Goal: Information Seeking & Learning: Learn about a topic

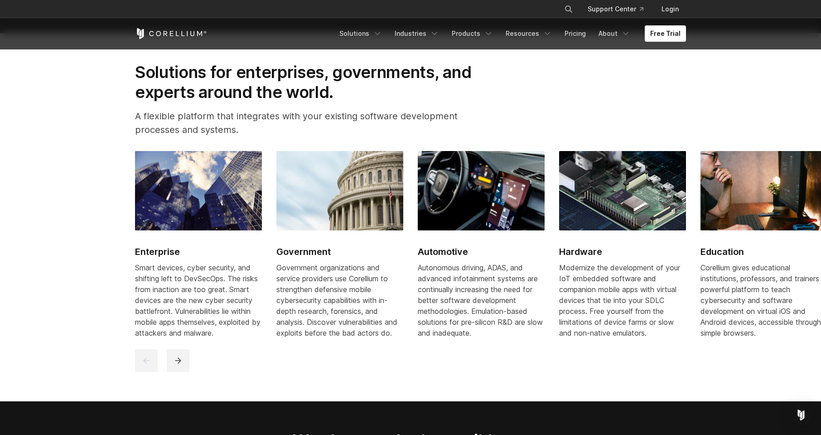
scroll to position [1087, 0]
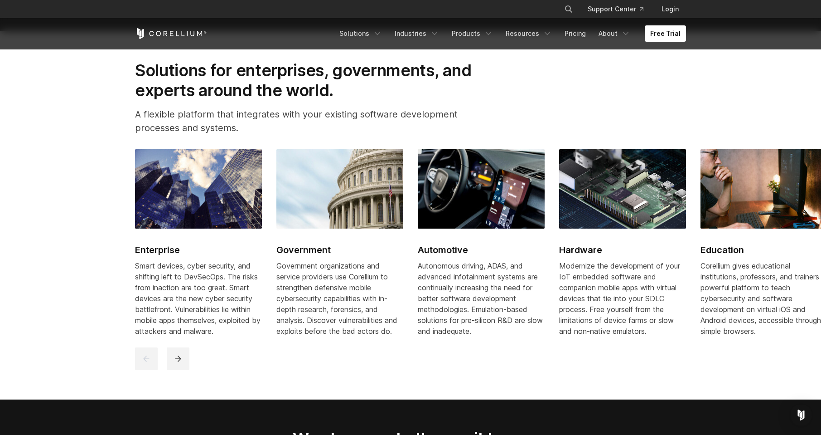
click at [487, 228] on img at bounding box center [481, 188] width 127 height 79
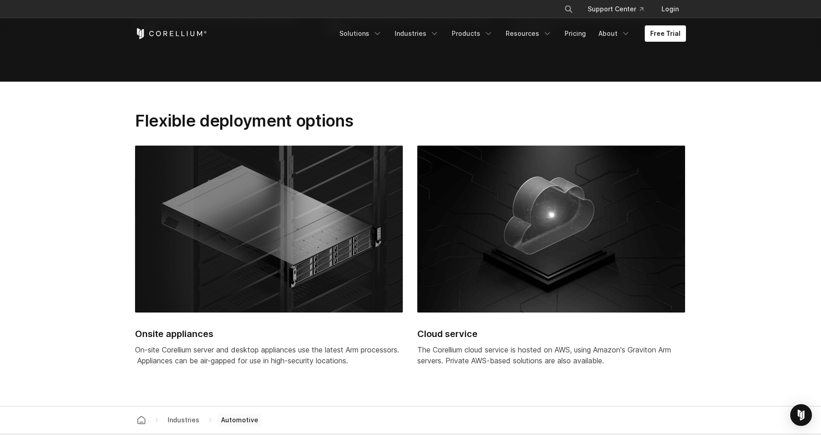
scroll to position [2195, 0]
